Goal: Transaction & Acquisition: Purchase product/service

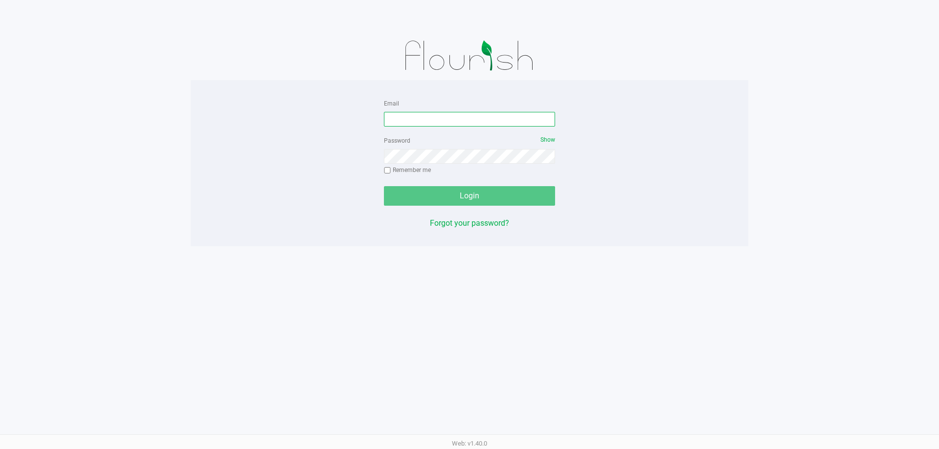
click at [429, 121] on input "Email" at bounding box center [469, 119] width 171 height 15
type input "[EMAIL_ADDRESS][DOMAIN_NAME]"
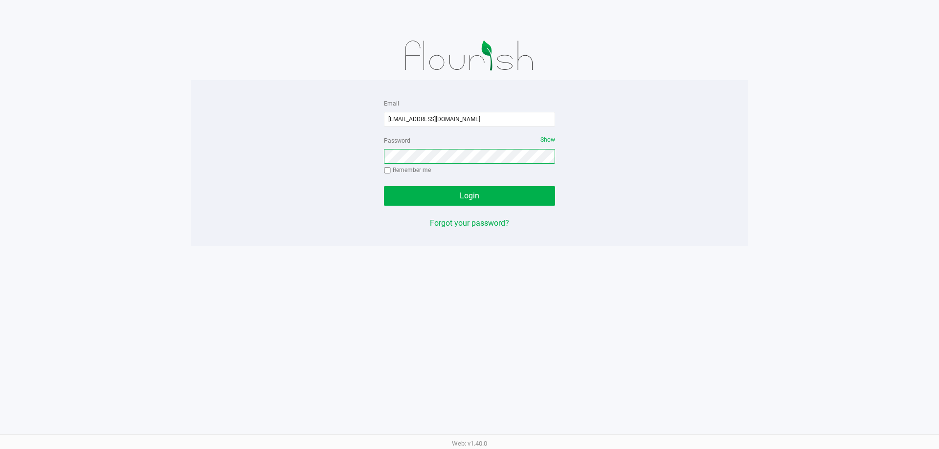
click at [384, 186] on button "Login" at bounding box center [469, 196] width 171 height 20
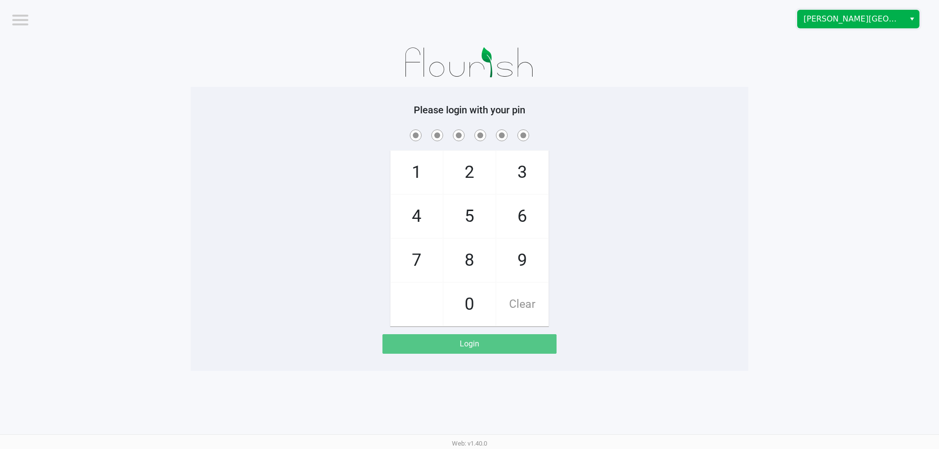
click at [863, 23] on span "[PERSON_NAME][GEOGRAPHIC_DATA]" at bounding box center [850, 19] width 95 height 12
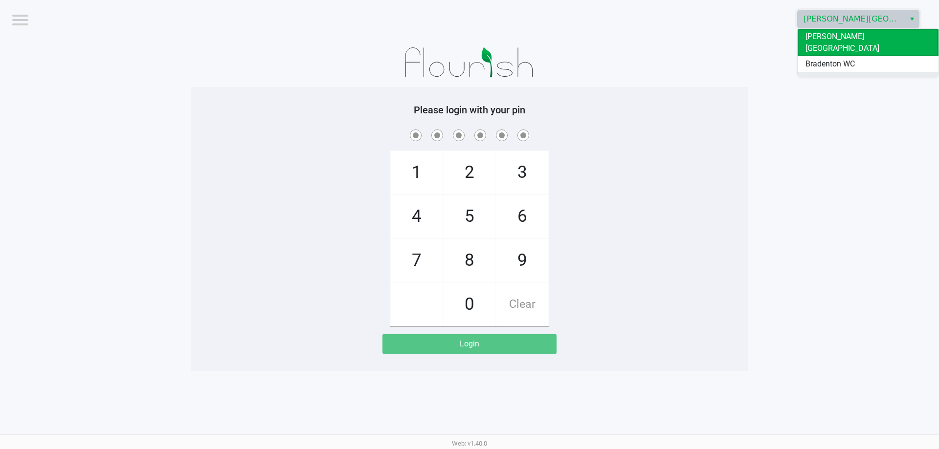
click at [836, 74] on span "Ft. Myers WC" at bounding box center [827, 80] width 45 height 12
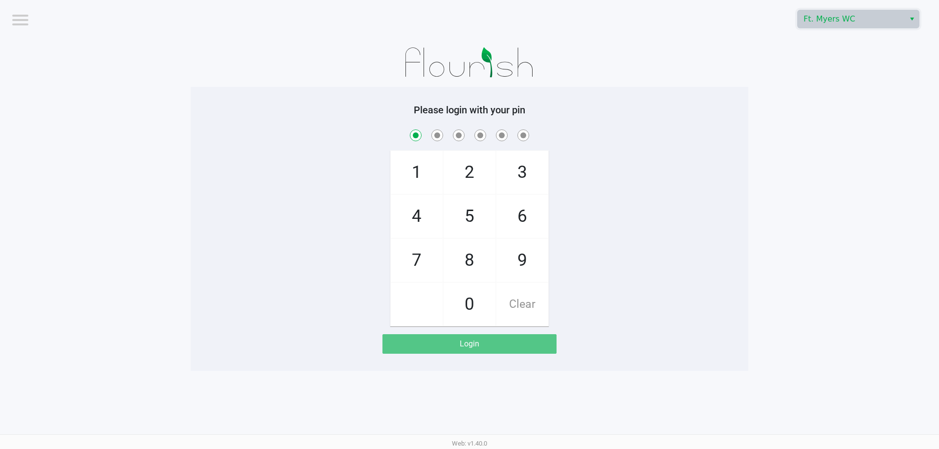
checkbox input "true"
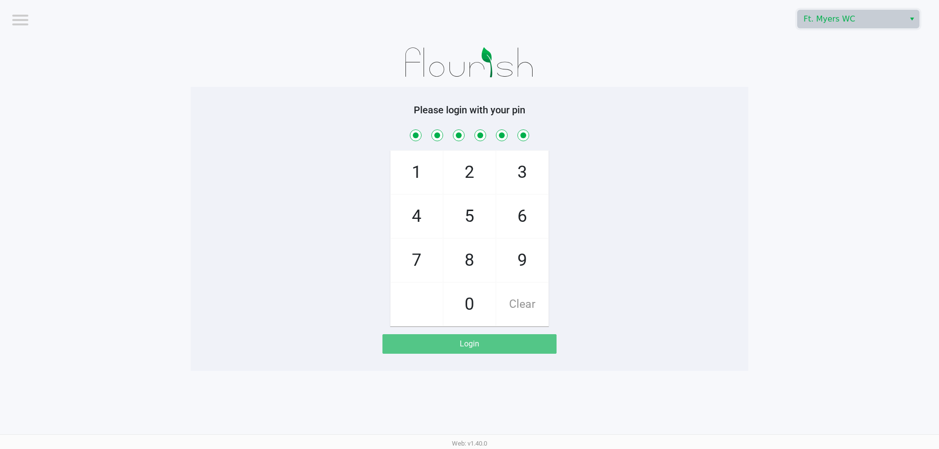
checkbox input "true"
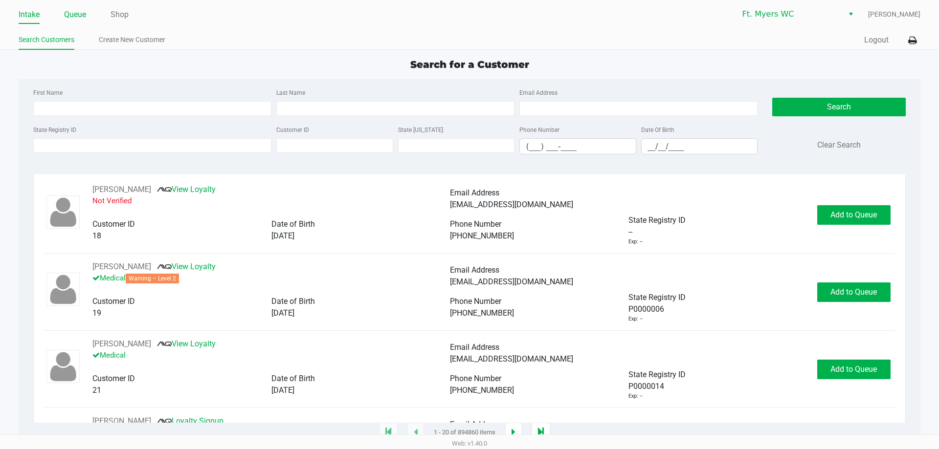
click at [86, 16] on link "Queue" at bounding box center [75, 15] width 22 height 14
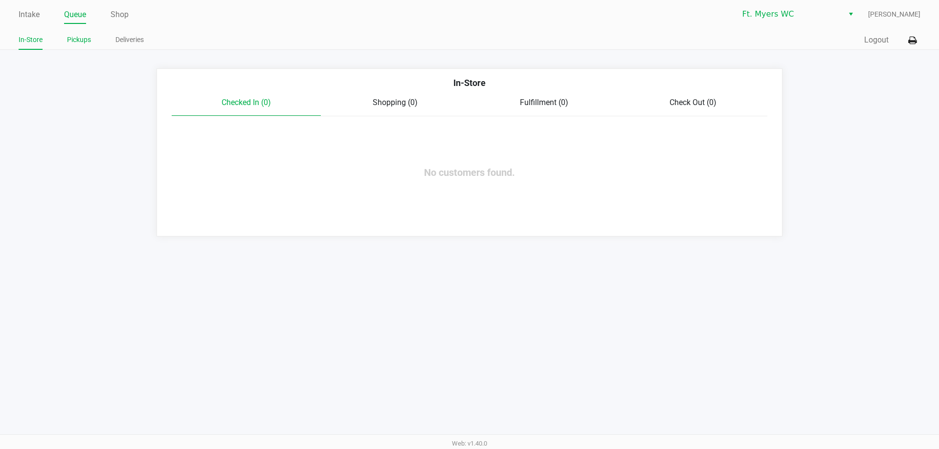
click at [88, 35] on link "Pickups" at bounding box center [79, 40] width 24 height 12
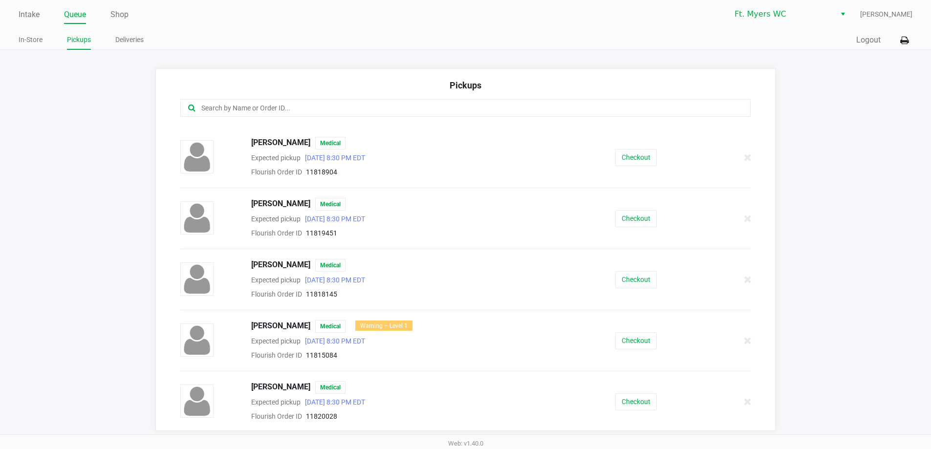
scroll to position [98, 0]
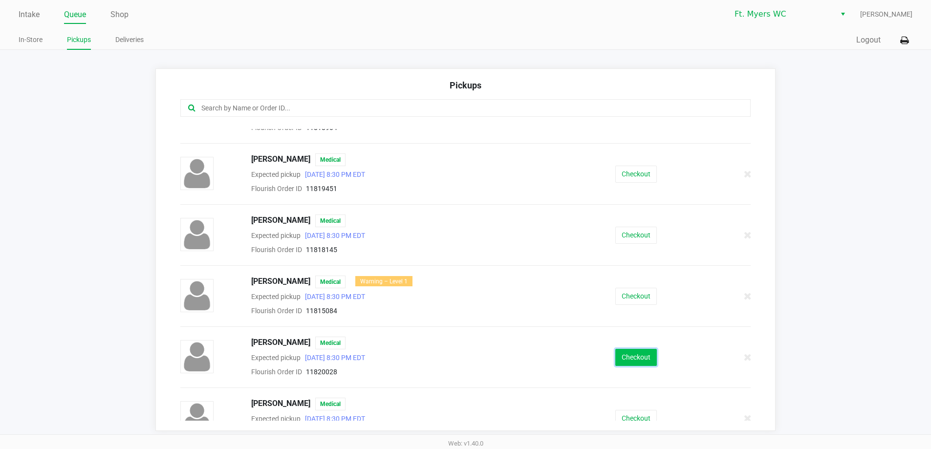
click at [623, 356] on button "Checkout" at bounding box center [637, 357] width 42 height 17
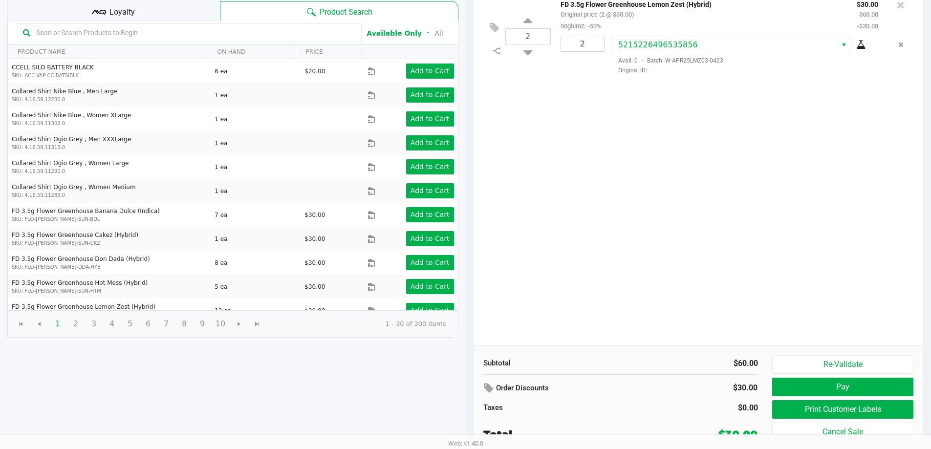
scroll to position [100, 0]
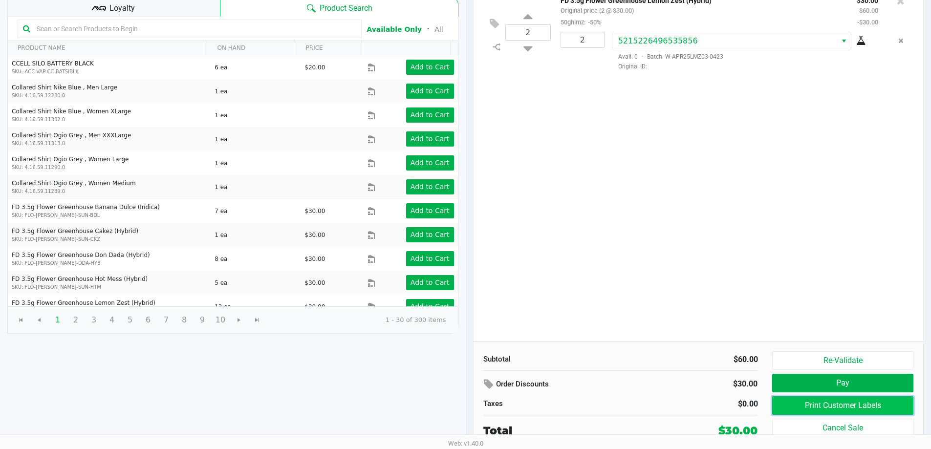
click at [839, 405] on button "Print Customer Labels" at bounding box center [842, 406] width 141 height 19
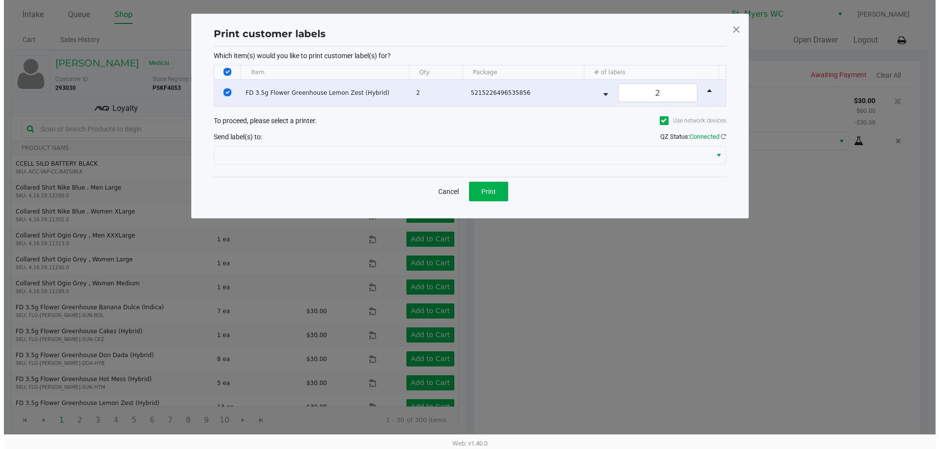
scroll to position [0, 0]
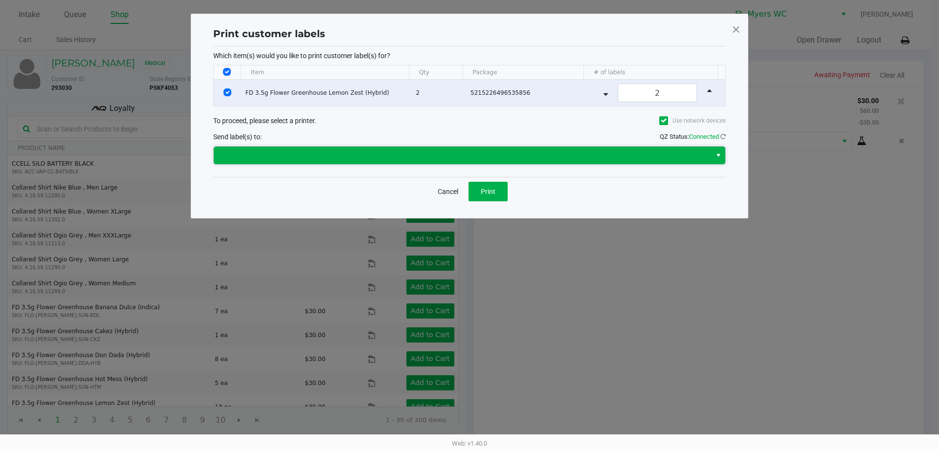
click at [416, 151] on span at bounding box center [462, 156] width 485 height 12
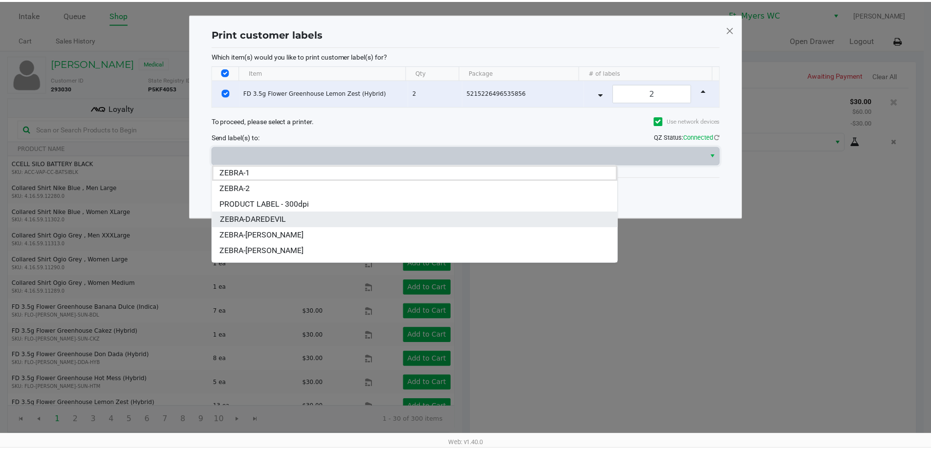
scroll to position [12, 0]
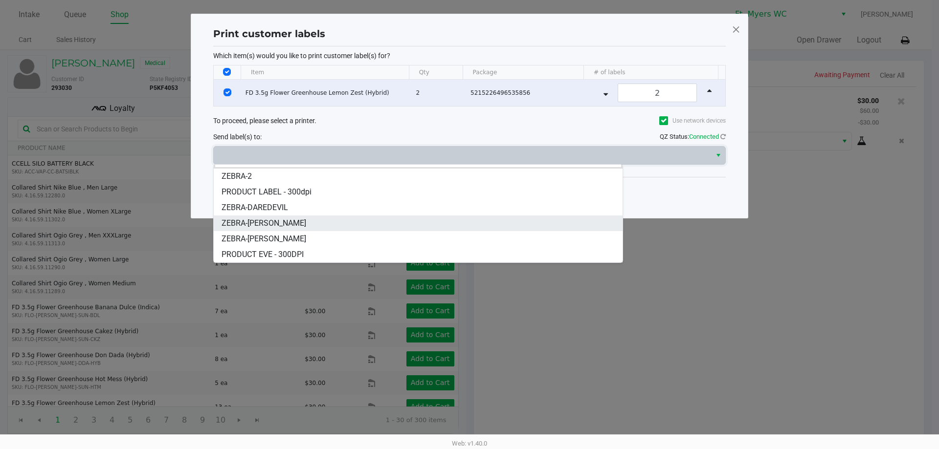
click at [314, 222] on li "ZEBRA-[PERSON_NAME]" at bounding box center [418, 224] width 409 height 16
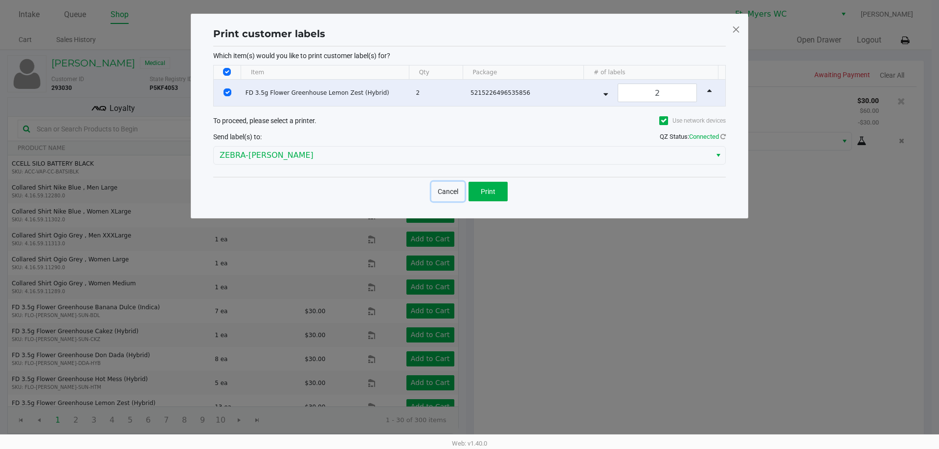
click at [440, 198] on button "Cancel" at bounding box center [447, 192] width 33 height 20
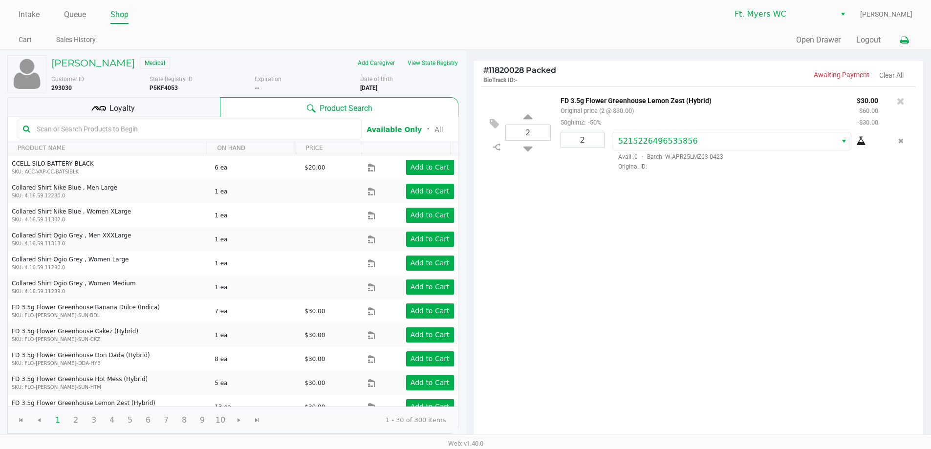
click at [897, 37] on button at bounding box center [905, 40] width 16 height 18
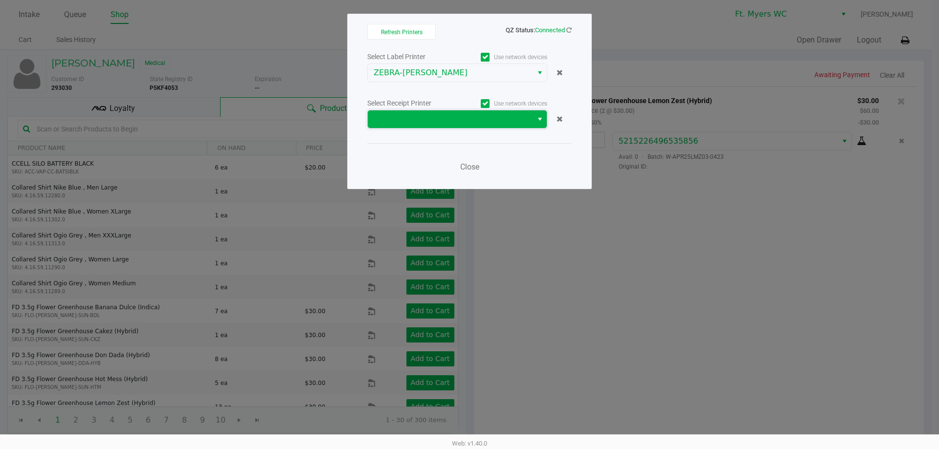
click at [426, 111] on span at bounding box center [450, 119] width 165 height 18
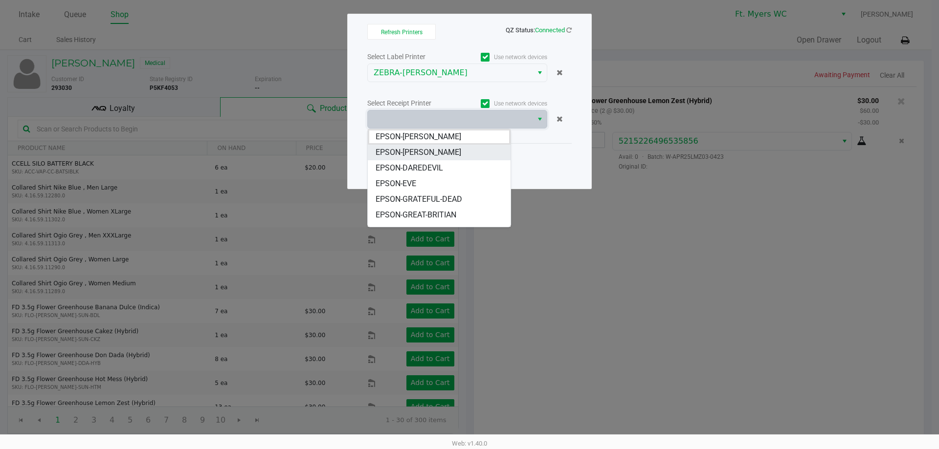
click at [426, 154] on span "EPSON-[PERSON_NAME]" at bounding box center [418, 153] width 86 height 12
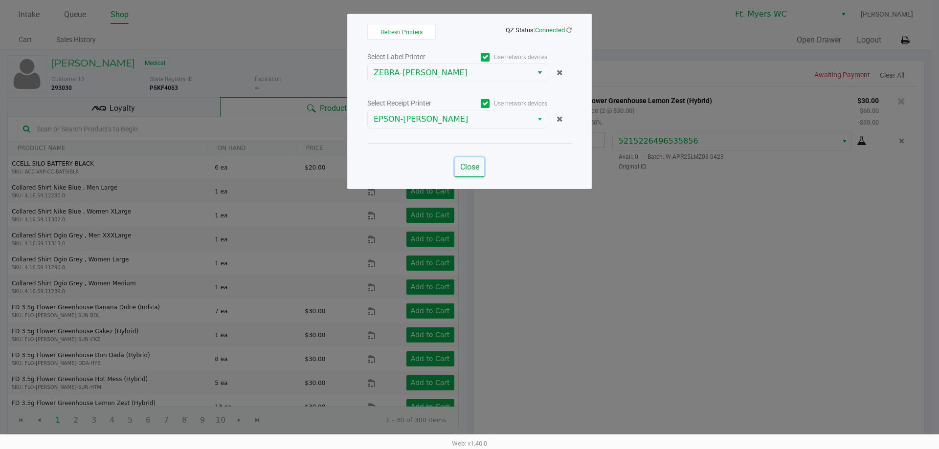
click at [471, 168] on span "Close" at bounding box center [469, 166] width 19 height 9
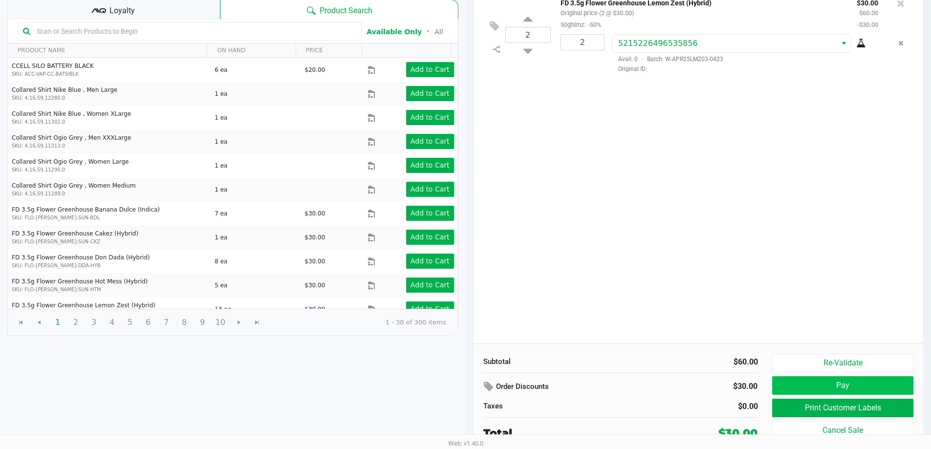
scroll to position [100, 0]
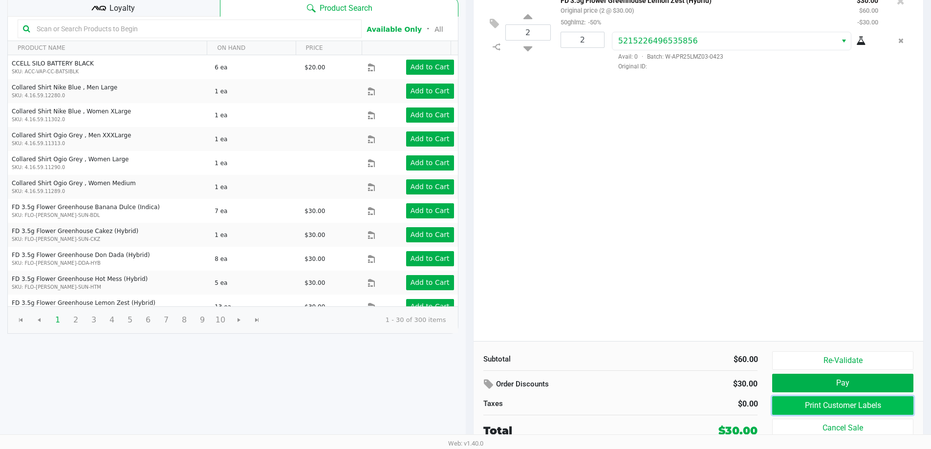
click at [836, 404] on button "Print Customer Labels" at bounding box center [842, 406] width 141 height 19
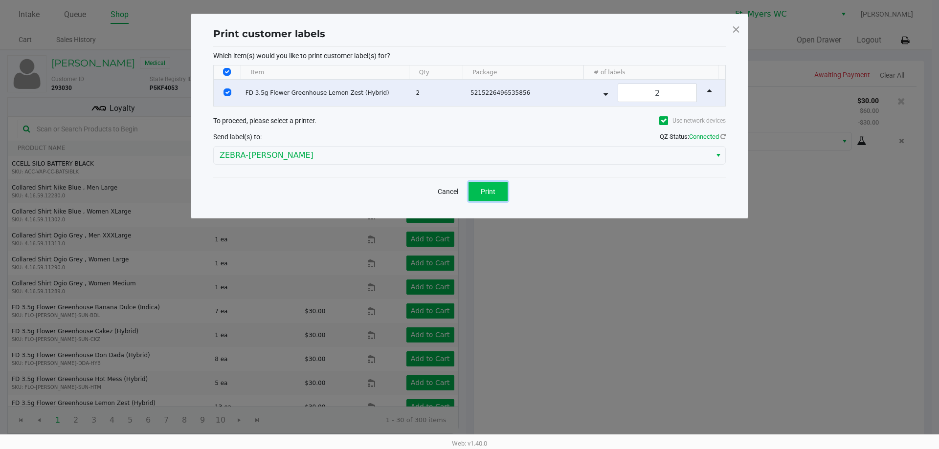
click at [487, 194] on span "Print" at bounding box center [488, 192] width 15 height 8
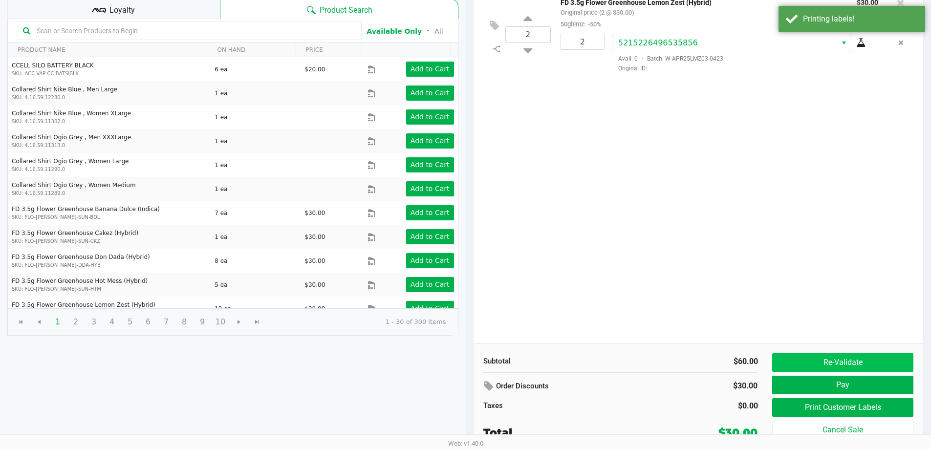
scroll to position [100, 0]
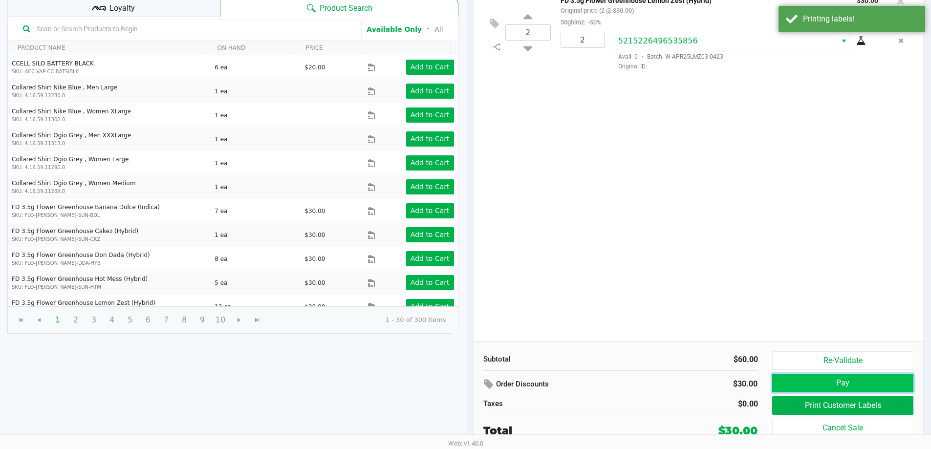
click at [805, 381] on button "Pay" at bounding box center [842, 383] width 141 height 19
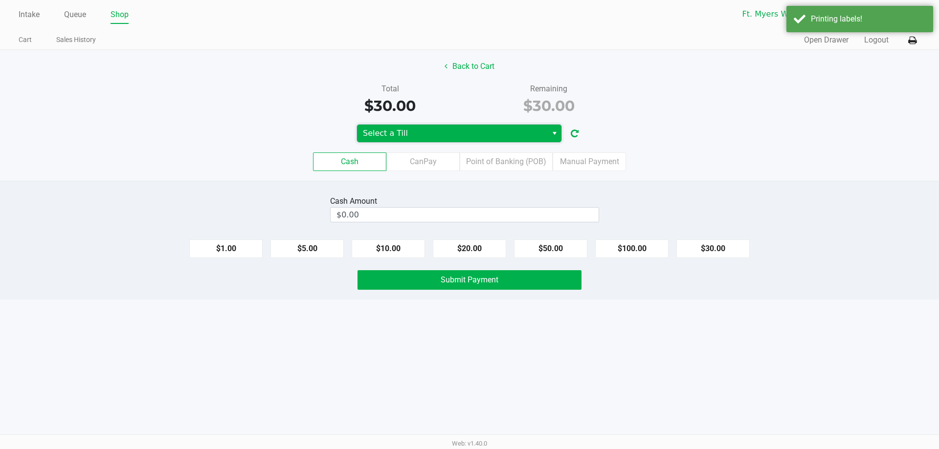
click at [502, 136] on span "Select a Till" at bounding box center [452, 134] width 178 height 12
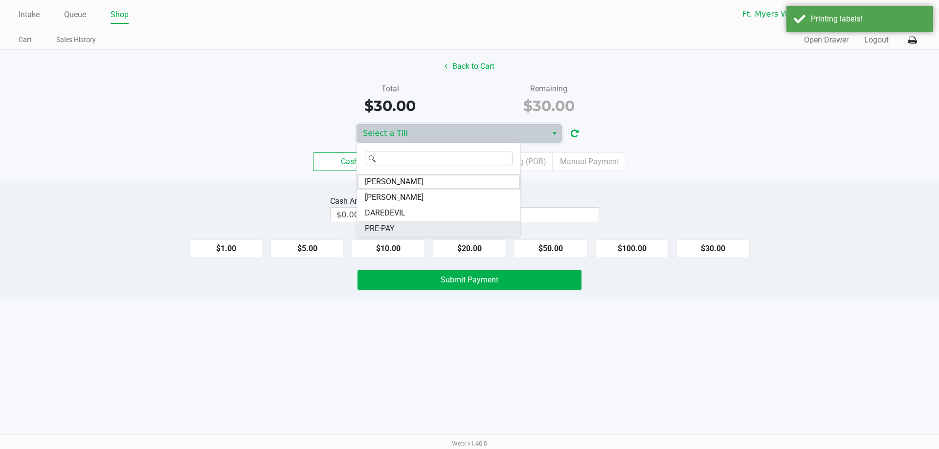
click at [406, 231] on li "PRE-PAY" at bounding box center [438, 229] width 163 height 16
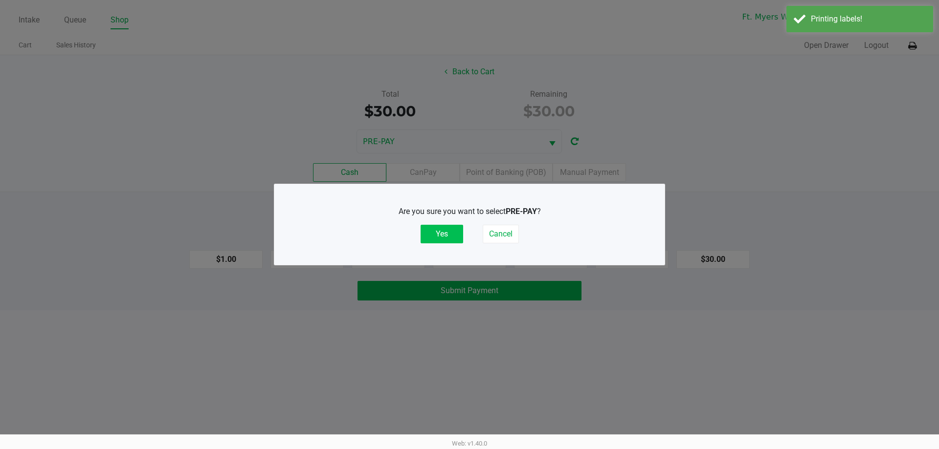
click at [443, 231] on button "Yes" at bounding box center [441, 234] width 43 height 19
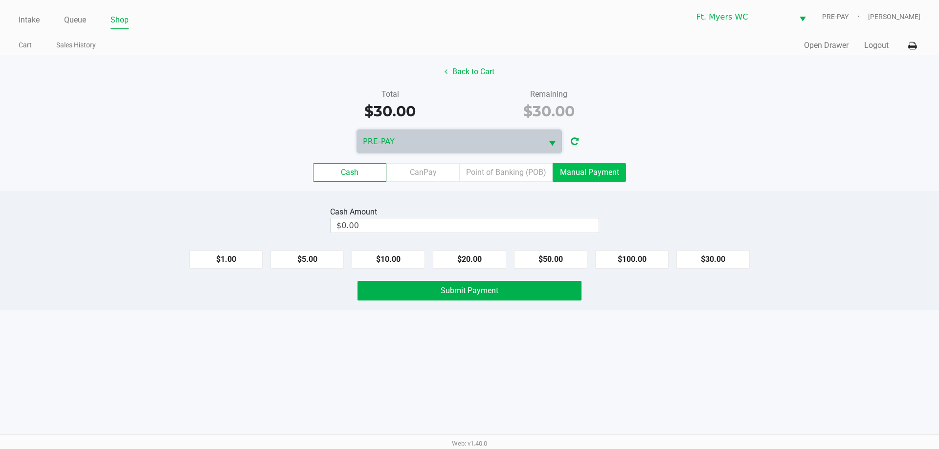
click at [567, 172] on label "Manual Payment" at bounding box center [588, 172] width 73 height 19
click at [0, 0] on 8 "Manual Payment" at bounding box center [0, 0] width 0 height 0
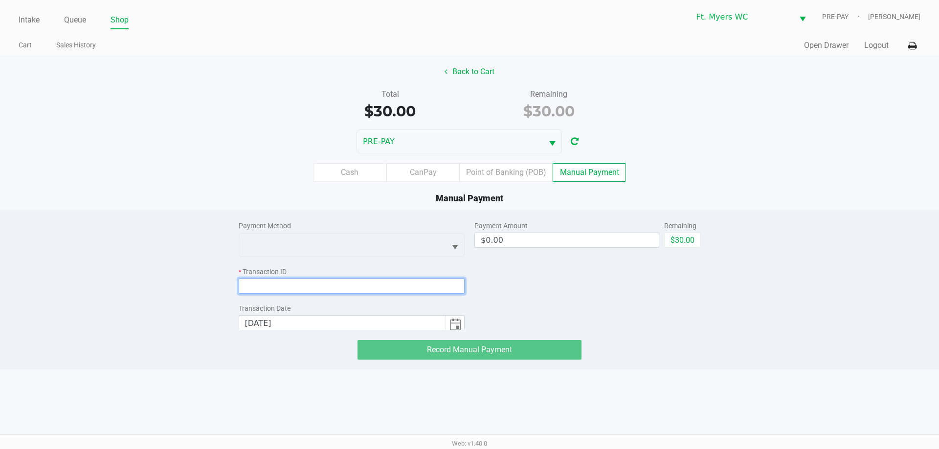
click at [447, 279] on input at bounding box center [352, 286] width 226 height 15
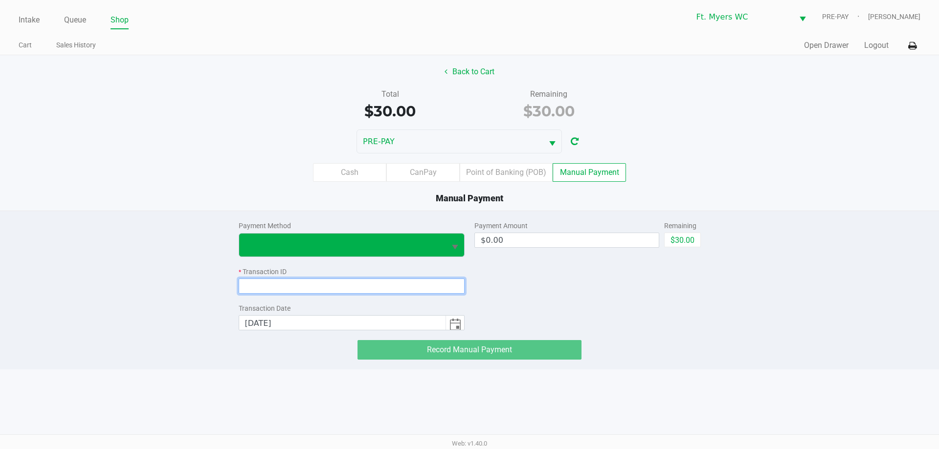
paste input "MIMA7A1E2API"
type input "MIMA7A1E2API"
click at [408, 246] on span at bounding box center [342, 245] width 195 height 12
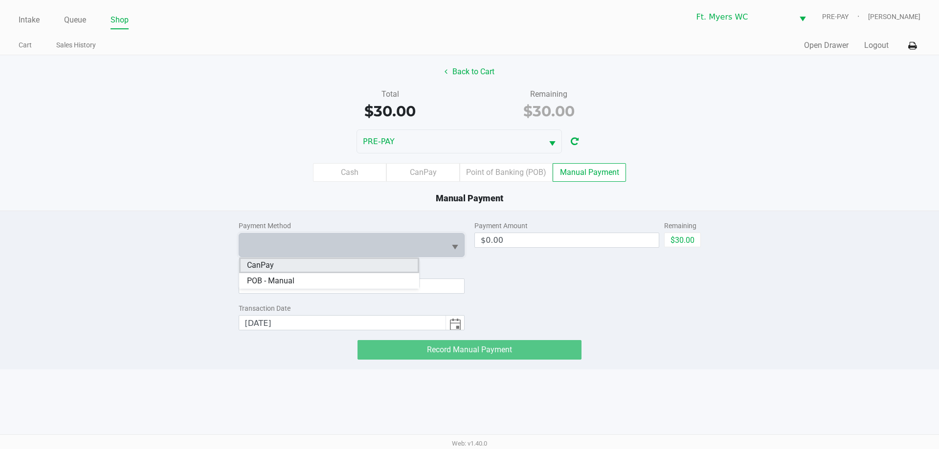
click at [331, 267] on li "CanPay" at bounding box center [329, 266] width 180 height 16
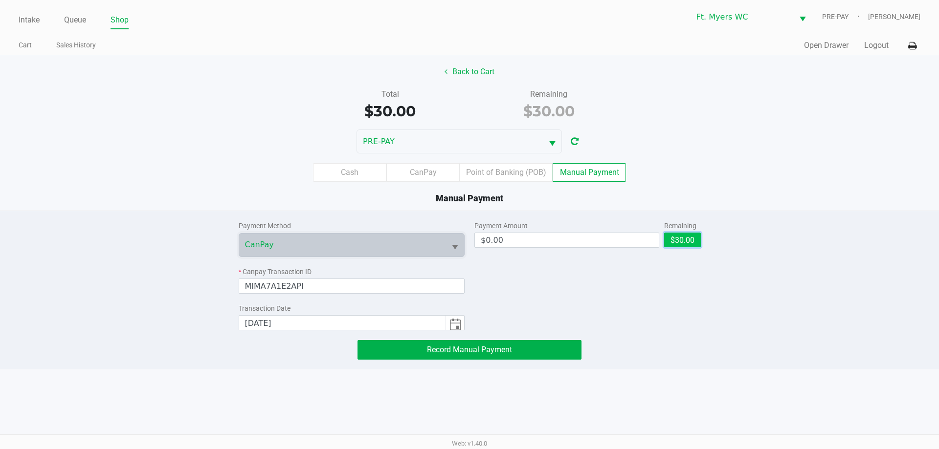
click at [671, 240] on button "$30.00" at bounding box center [682, 240] width 37 height 15
type input "$30.00"
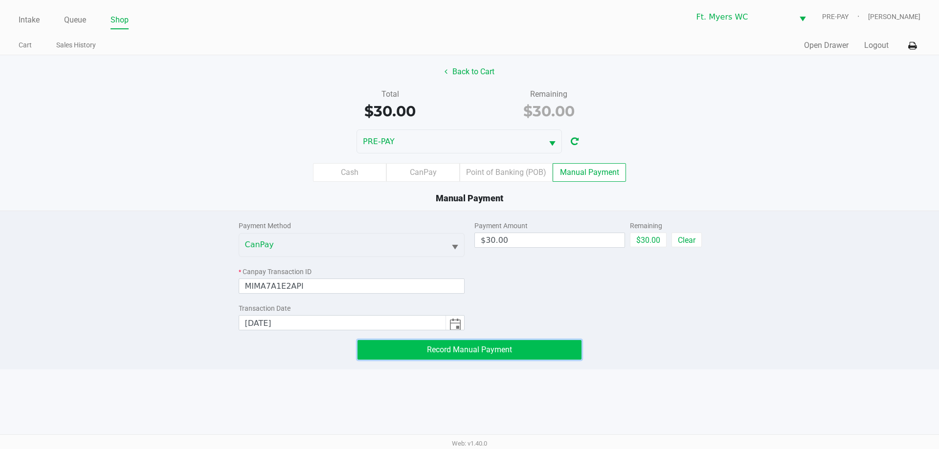
click at [494, 344] on button "Record Manual Payment" at bounding box center [469, 350] width 224 height 20
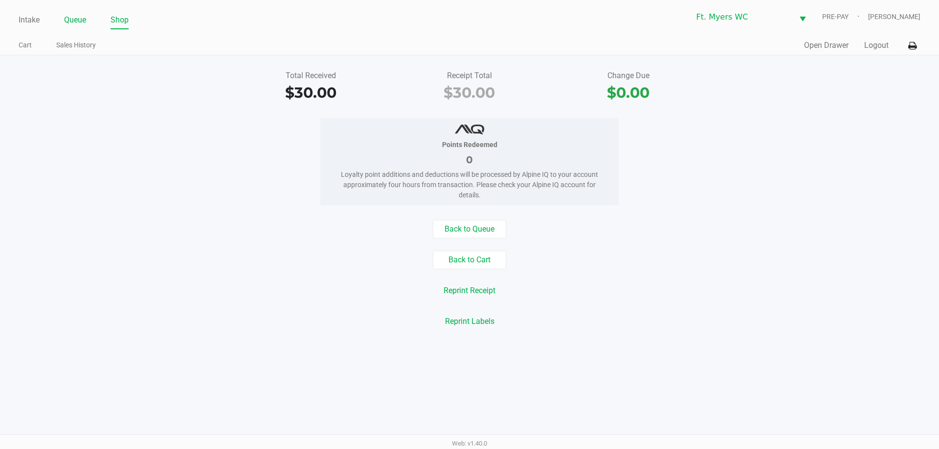
click at [72, 21] on link "Queue" at bounding box center [75, 20] width 22 height 14
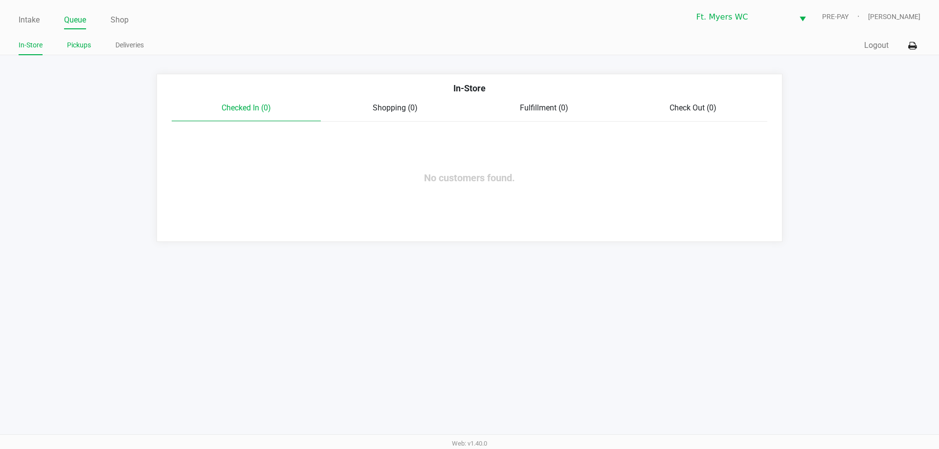
click at [91, 46] on link "Pickups" at bounding box center [79, 45] width 24 height 12
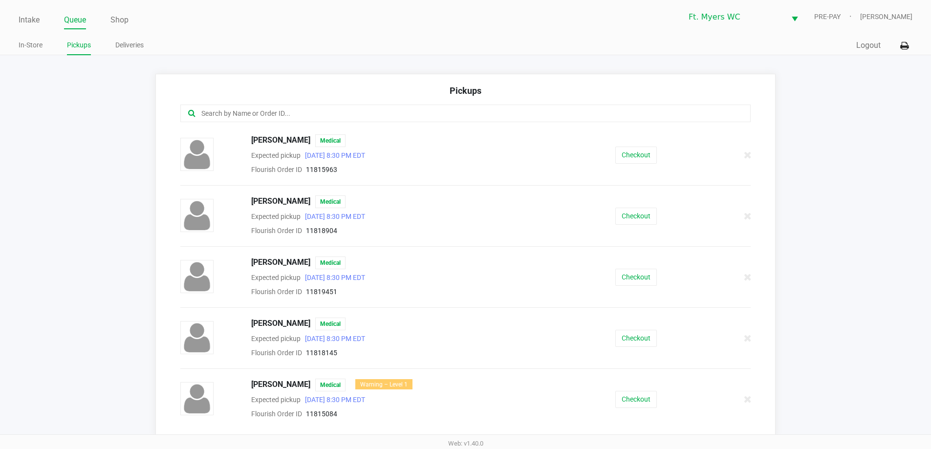
click at [218, 109] on div at bounding box center [465, 114] width 571 height 18
click at [218, 109] on input "text" at bounding box center [450, 113] width 500 height 11
paste input "11816877"
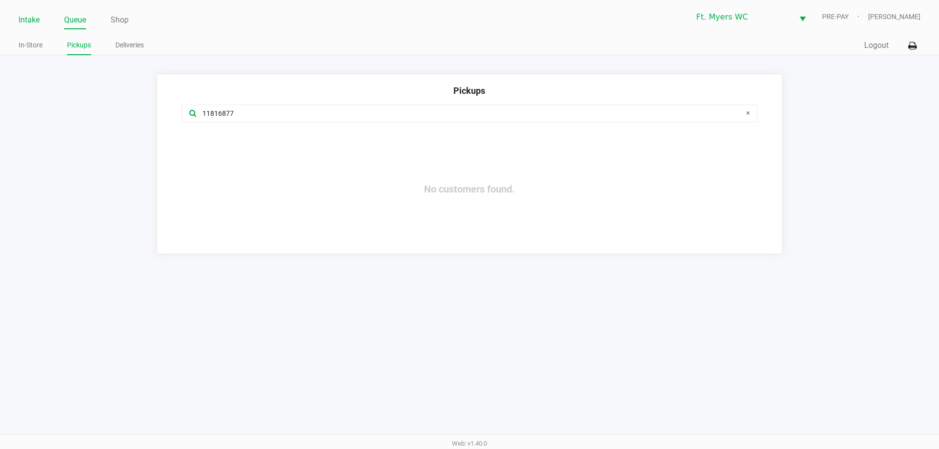
type input "11816877"
click at [20, 17] on link "Intake" at bounding box center [29, 20] width 21 height 14
